Goal: Obtain resource: Download file/media

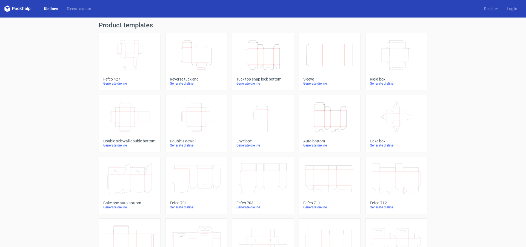
click at [261, 65] on icon "Height Depth Width" at bounding box center [263, 55] width 48 height 31
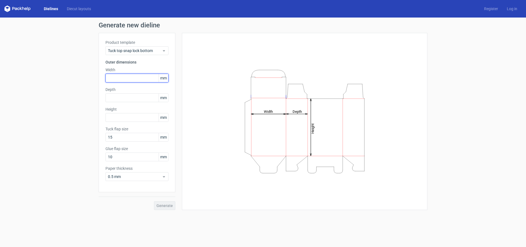
click at [124, 79] on input "text" at bounding box center [136, 78] width 63 height 9
type input "1"
type input "200"
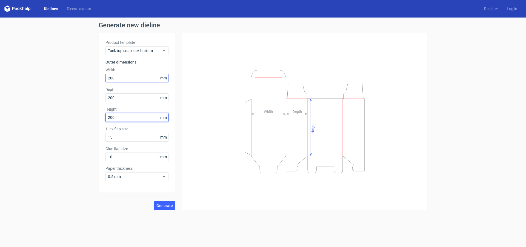
type input "200"
click at [167, 206] on span "Generate" at bounding box center [164, 206] width 16 height 4
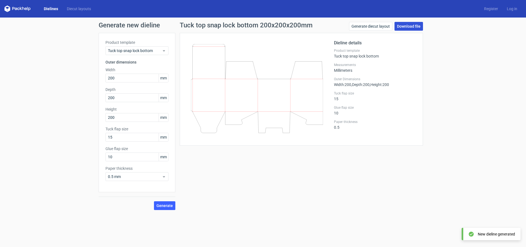
click at [405, 26] on link "Download file" at bounding box center [409, 26] width 28 height 9
